Goal: Register for event/course

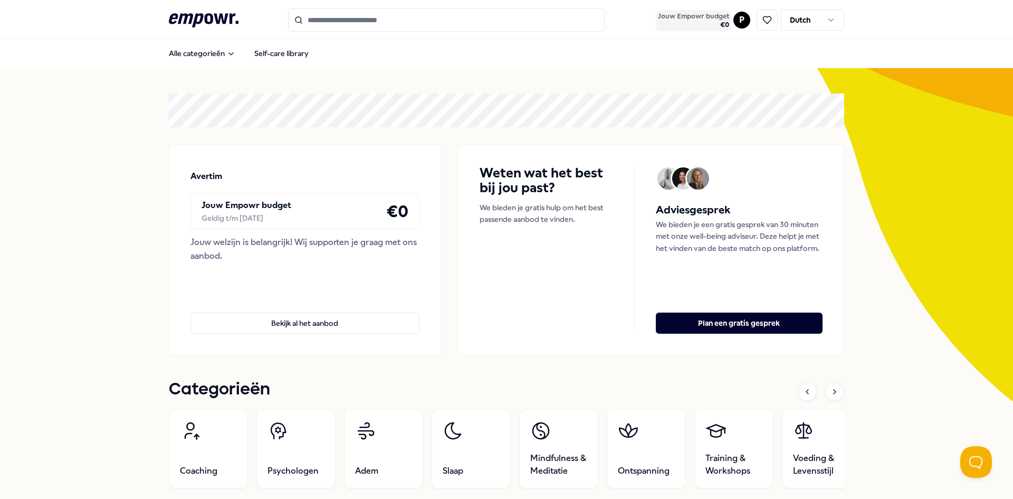
click at [677, 24] on span "€ 0" at bounding box center [693, 25] width 71 height 8
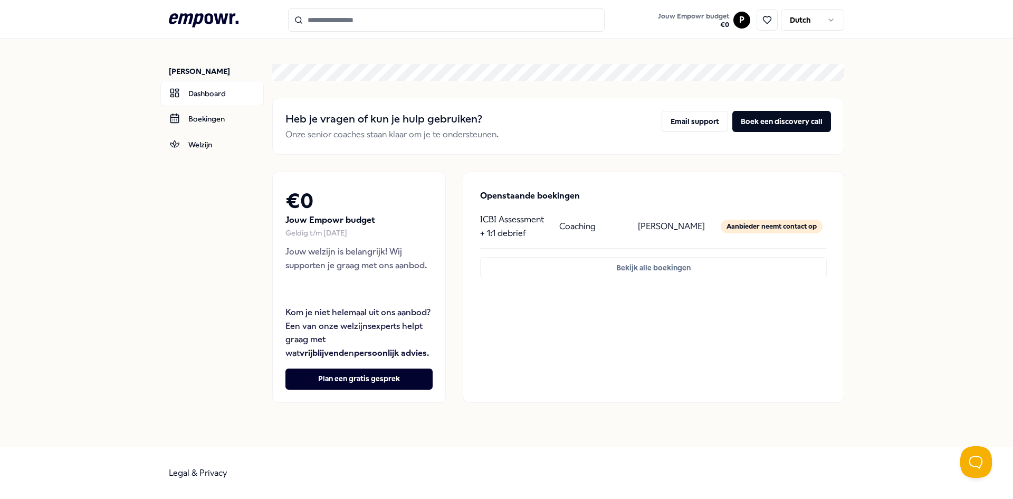
click at [138, 238] on div "Pratik Nikam Dashboard Boekingen Welzijn Heb je vragen of kun je hulp gebruiken…" at bounding box center [506, 243] width 1013 height 408
click at [197, 8] on header ".empowr-logo_svg__cls-1{fill:#03032f} Jouw Empowr budget € 0 P Dutch" at bounding box center [506, 19] width 1013 height 39
click at [198, 1] on header ".empowr-logo_svg__cls-1{fill:#03032f} Jouw Empowr budget € 0 P Dutch" at bounding box center [506, 19] width 1013 height 39
click at [202, 16] on icon at bounding box center [204, 20] width 70 height 14
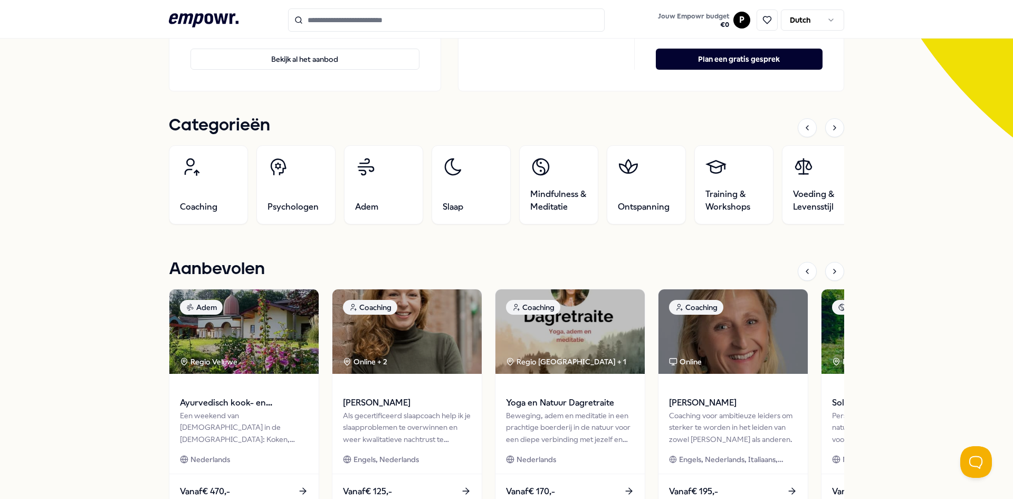
scroll to position [475, 0]
click at [189, 26] on icon at bounding box center [204, 20] width 70 height 14
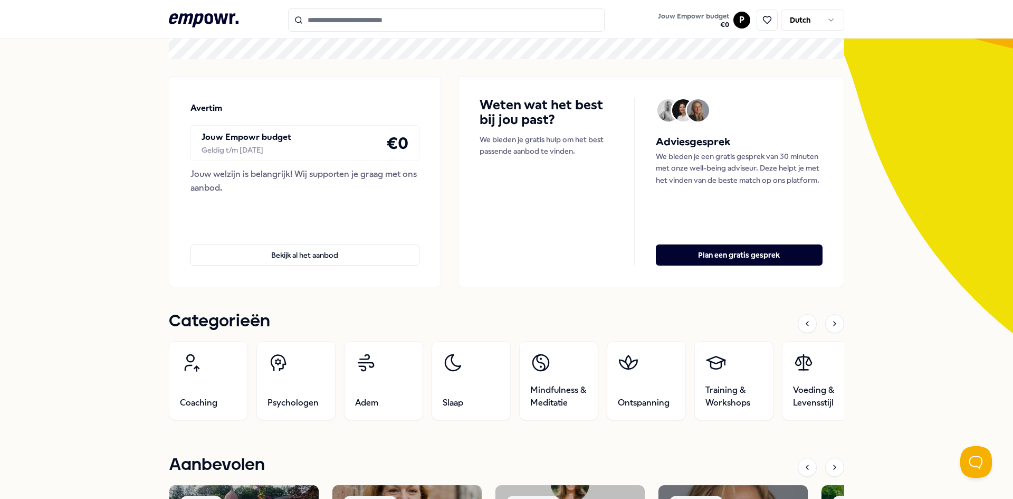
drag, startPoint x: 131, startPoint y: 129, endPoint x: 220, endPoint y: 61, distance: 112.2
click at [207, 25] on icon ".empowr-logo_svg__cls-1{fill:#03032f}" at bounding box center [204, 21] width 70 height 20
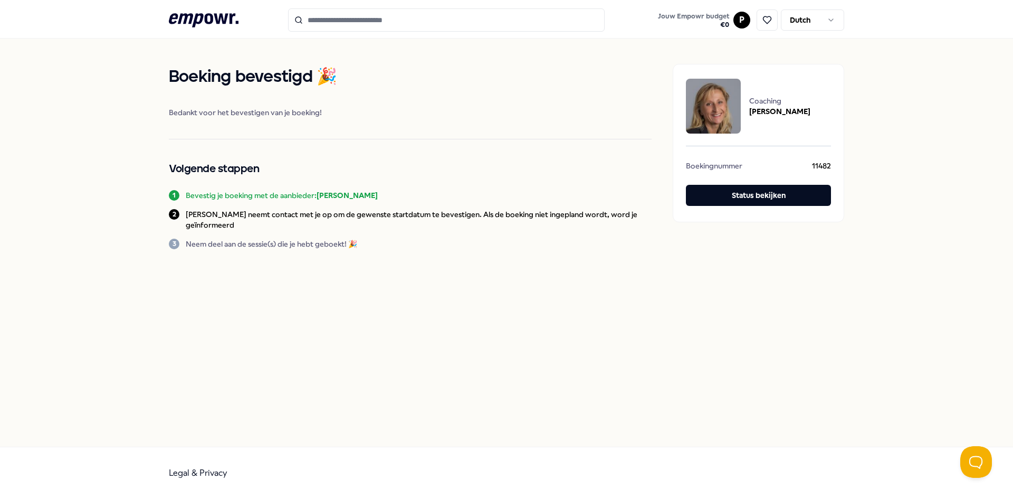
click at [162, 221] on div "Boeking bevestigd 🎉 Bedankt voor het bevestigen van je boeking! Volgende stappe…" at bounding box center [506, 243] width 1013 height 408
click at [139, 197] on div "Boeking bevestigd 🎉 Bedankt voor het bevestigen van je boeking! Volgende stappe…" at bounding box center [506, 243] width 1013 height 408
click at [463, 391] on div "Boeking bevestigd 🎉 Bedankt voor het bevestigen van je boeking! Volgende stappe…" at bounding box center [506, 243] width 1013 height 408
click at [125, 309] on div "Boeking bevestigd 🎉 Bedankt voor het bevestigen van je boeking! Volgende stappe…" at bounding box center [506, 243] width 1013 height 408
click at [381, 289] on div "Boeking bevestigd 🎉 Bedankt voor het bevestigen van je boeking! Volgende stappe…" at bounding box center [506, 243] width 1013 height 408
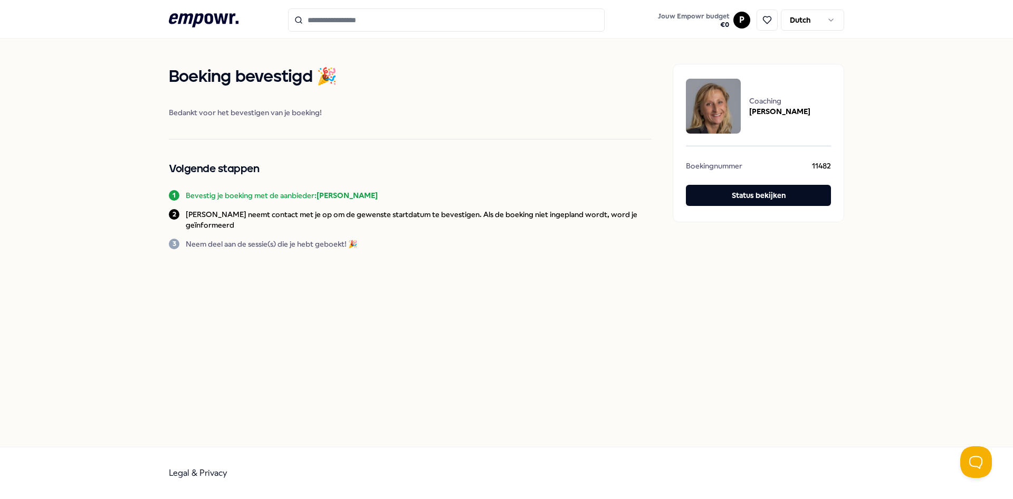
click at [383, 276] on div "Boeking bevestigd 🎉 Bedankt voor het bevestigen van je boeking! Volgende stappe…" at bounding box center [506, 243] width 1013 height 408
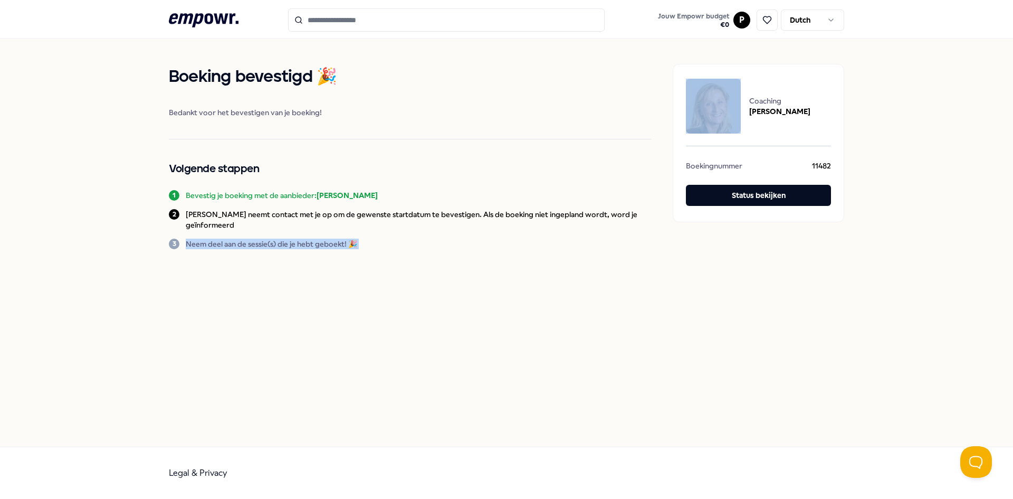
click at [383, 276] on div "Boeking bevestigd 🎉 Bedankt voor het bevestigen van je boeking! Volgende stappe…" at bounding box center [506, 243] width 1013 height 408
click at [332, 239] on p "Neem deel aan de sessie(s) die je hebt geboekt! 🎉" at bounding box center [272, 244] width 172 height 11
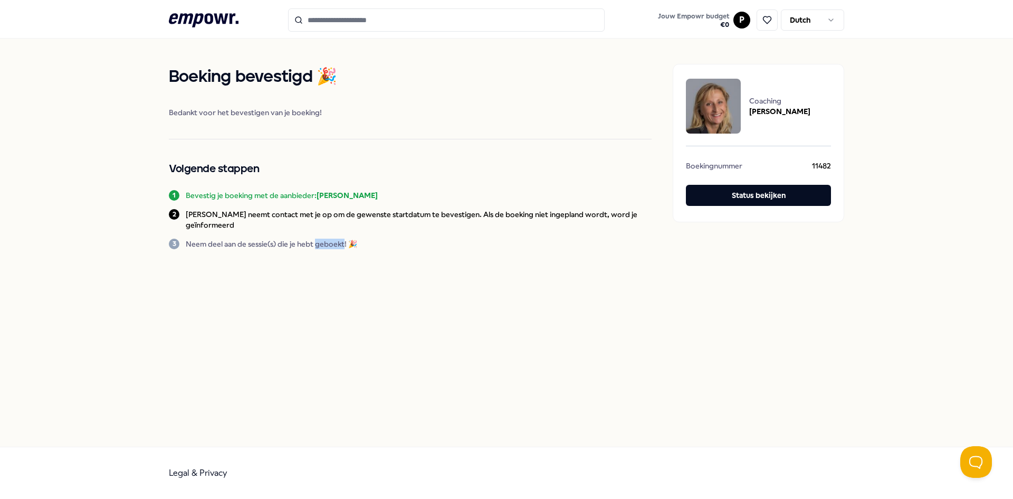
click at [332, 239] on p "Neem deel aan de sessie(s) die je hebt geboekt! 🎉" at bounding box center [272, 244] width 172 height 11
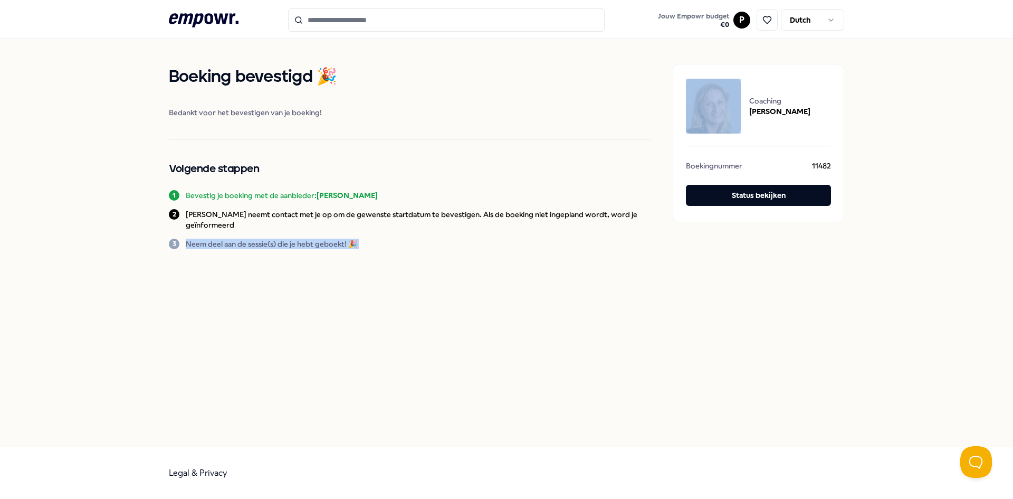
click at [332, 239] on p "Neem deel aan de sessie(s) die je hebt geboekt! 🎉" at bounding box center [272, 244] width 172 height 11
click at [358, 257] on div "Boeking bevestigd 🎉 Bedankt voor het bevestigen van je boeking! Volgende stappe…" at bounding box center [507, 157] width 676 height 236
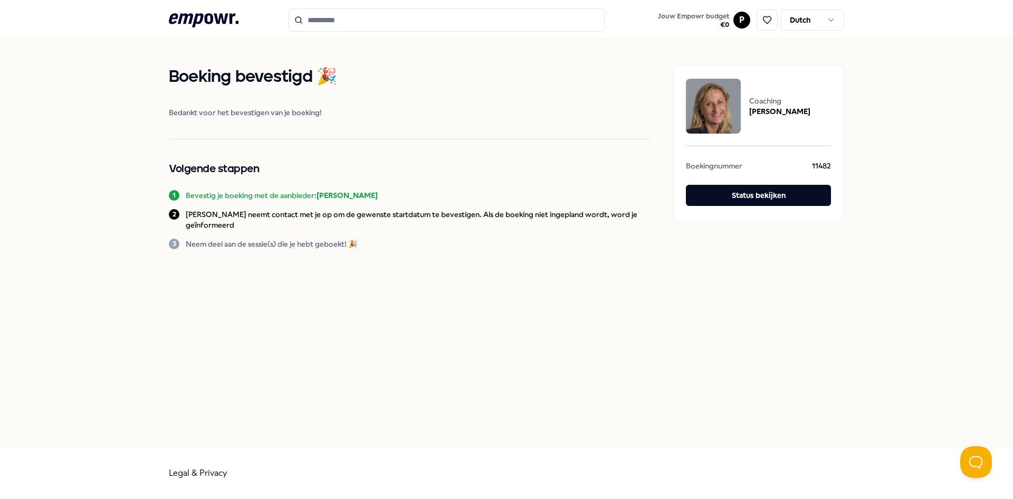
drag, startPoint x: 75, startPoint y: 78, endPoint x: 83, endPoint y: 15, distance: 63.8
click at [75, 74] on div "Boeking bevestigd 🎉 Bedankt voor het bevestigen van je boeking! Volgende stappe…" at bounding box center [506, 243] width 1013 height 408
